Goal: Find specific page/section: Find specific page/section

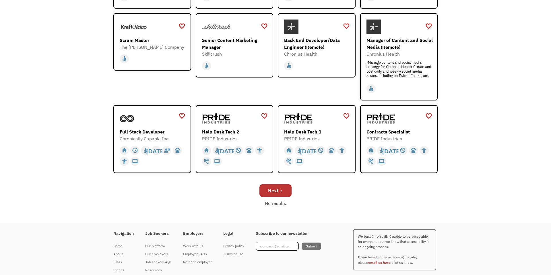
scroll to position [177, 0]
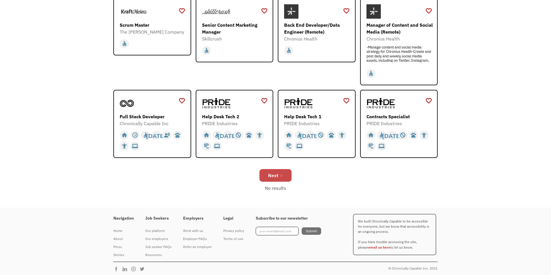
click at [281, 176] on icon "Next Page" at bounding box center [280, 175] width 3 height 3
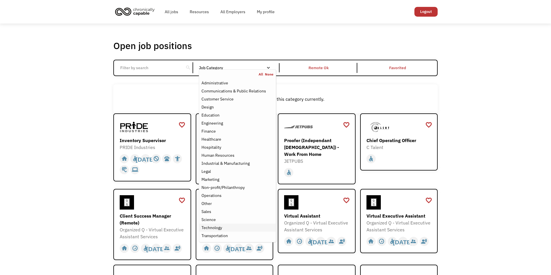
click at [226, 229] on div "Technology" at bounding box center [237, 227] width 72 height 7
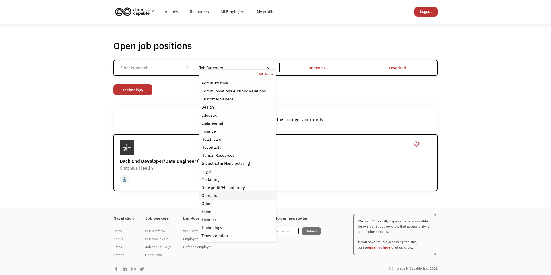
click at [225, 197] on div "Operations" at bounding box center [237, 195] width 72 height 7
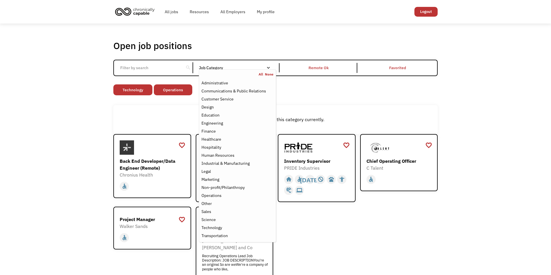
click at [331, 100] on div "Open job positions You have X liked items Search search Filter by category Admi…" at bounding box center [275, 167] width 324 height 254
